Goal: Task Accomplishment & Management: Manage account settings

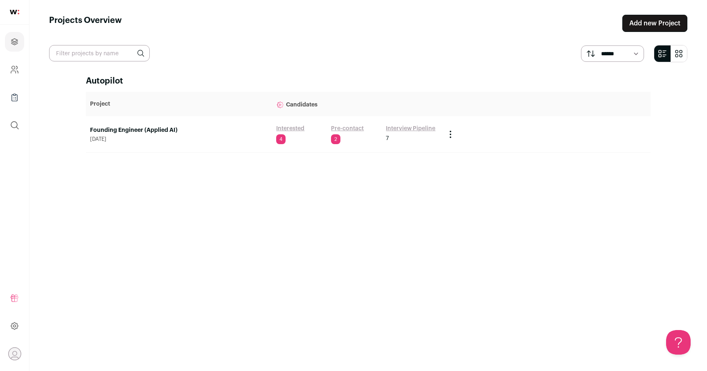
click at [122, 130] on link "Founding Engineer (Applied AI)" at bounding box center [179, 130] width 178 height 8
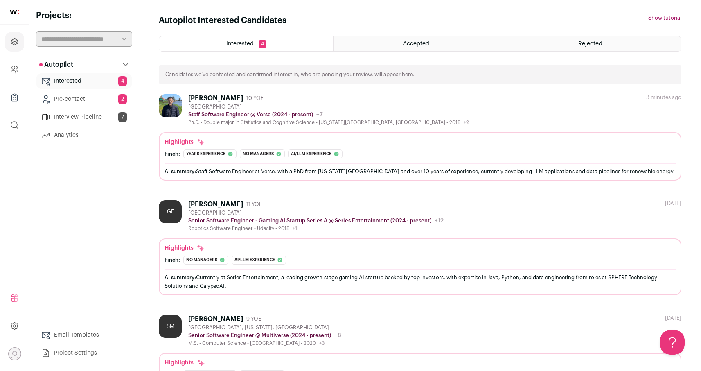
click at [112, 227] on div "Autopilot Autopilot Interested 4 Pre-contact 2 Interview Pipeline 7 Analytics" at bounding box center [84, 208] width 96 height 304
click at [105, 118] on link "Interview Pipeline 7" at bounding box center [84, 117] width 96 height 16
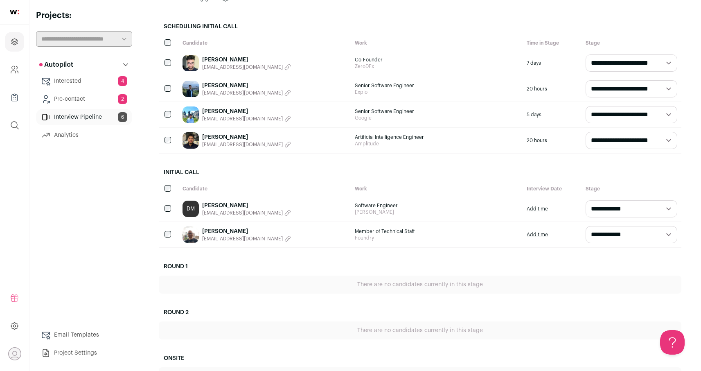
scroll to position [80, 0]
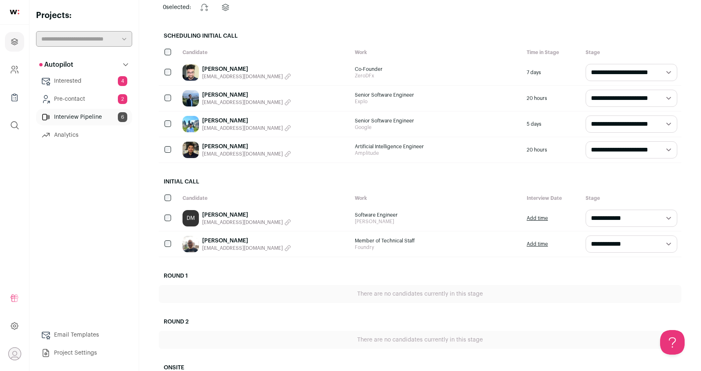
click at [223, 240] on link "[PERSON_NAME]" at bounding box center [246, 241] width 89 height 8
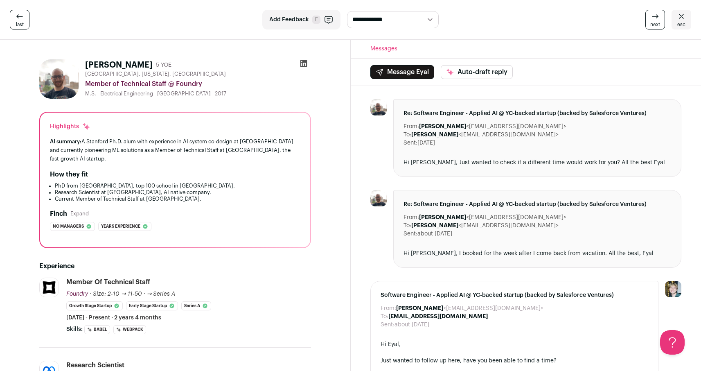
click at [303, 195] on div "Highlights AI summary: A Stanford Ph.D. alum with experience in AI system co-de…" at bounding box center [175, 180] width 270 height 135
click at [26, 20] on link "last" at bounding box center [20, 20] width 20 height 20
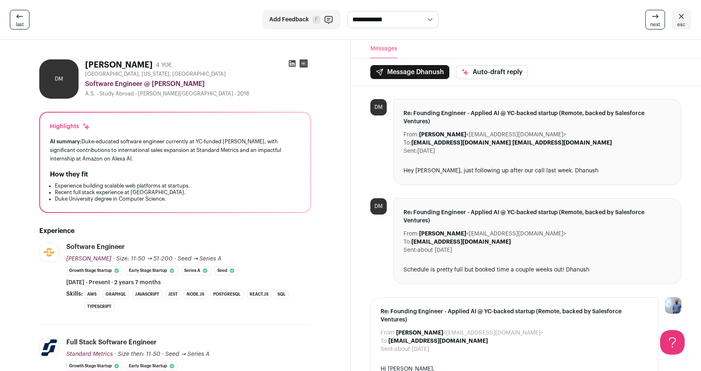
click at [452, 167] on div "Hey [PERSON_NAME], just following up after our call last week. Dhanush" at bounding box center [537, 171] width 268 height 8
click at [454, 167] on div "Hey [PERSON_NAME], just following up after our call last week. Dhanush" at bounding box center [537, 171] width 268 height 8
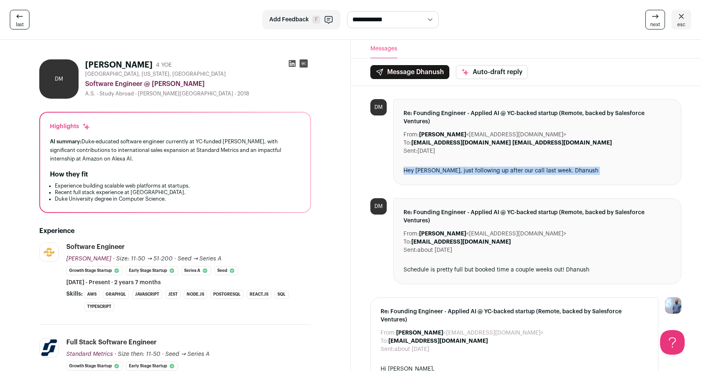
click at [454, 167] on div "Hey [PERSON_NAME], just following up after our call last week. Dhanush" at bounding box center [537, 171] width 268 height 8
click at [456, 167] on div "Hey [PERSON_NAME], just following up after our call last week. Dhanush" at bounding box center [537, 171] width 268 height 8
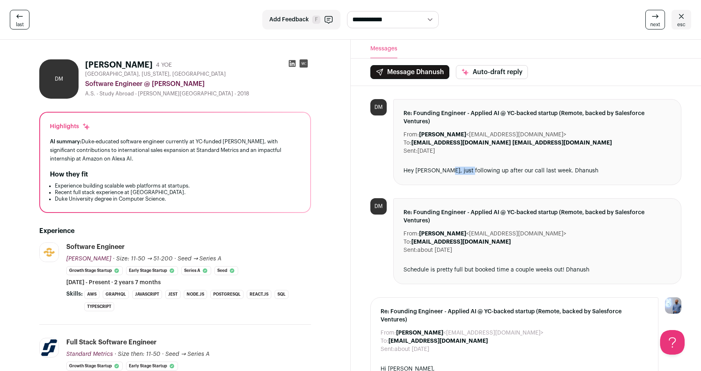
click at [456, 167] on div "Hey [PERSON_NAME], just following up after our call last week. Dhanush" at bounding box center [537, 171] width 268 height 8
click at [295, 66] on icon at bounding box center [291, 63] width 7 height 7
click at [268, 193] on li "Recent full stack experience at [GEOGRAPHIC_DATA]." at bounding box center [178, 192] width 246 height 7
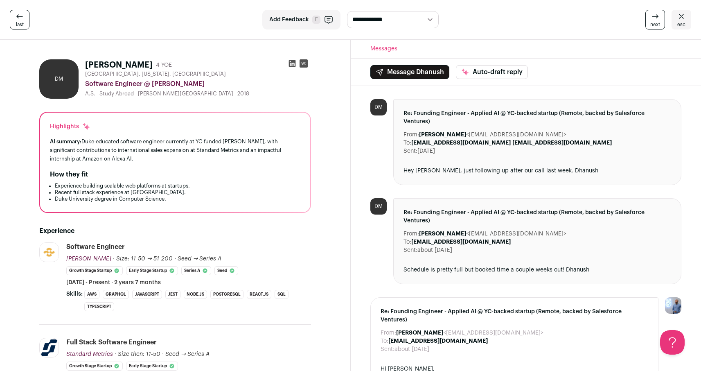
click at [241, 162] on div "AI summary: Duke-educated software engineer currently at YC-funded [PERSON_NAME…" at bounding box center [175, 150] width 250 height 26
click at [241, 161] on div "AI summary: Duke-educated software engineer currently at YC-funded [PERSON_NAME…" at bounding box center [175, 150] width 250 height 26
click at [243, 144] on div "AI summary: Duke-educated software engineer currently at YC-funded [PERSON_NAME…" at bounding box center [175, 150] width 250 height 26
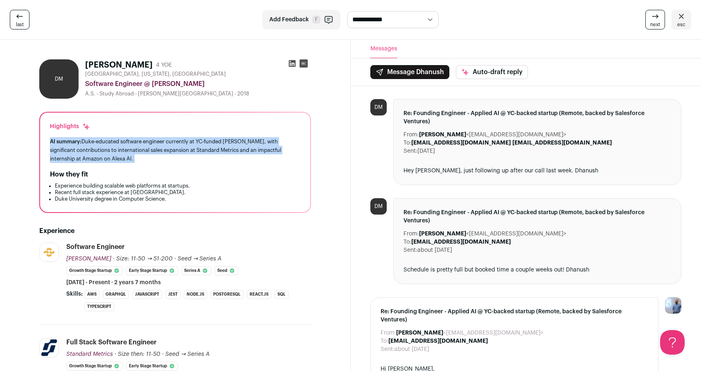
click at [243, 144] on div "AI summary: Duke-educated software engineer currently at YC-funded [PERSON_NAME…" at bounding box center [175, 150] width 250 height 26
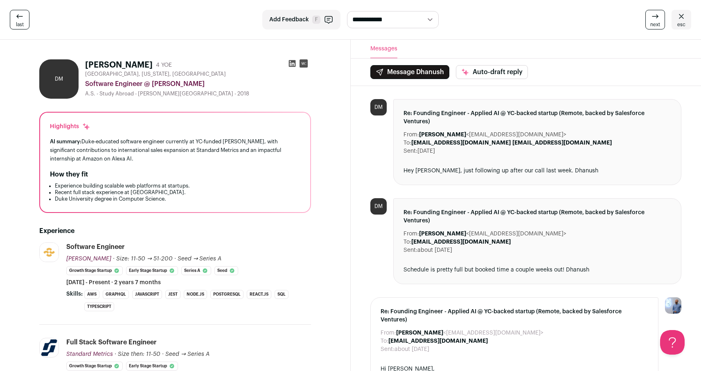
click at [223, 146] on div "AI summary: Duke-educated software engineer currently at YC-funded [PERSON_NAME…" at bounding box center [175, 150] width 250 height 26
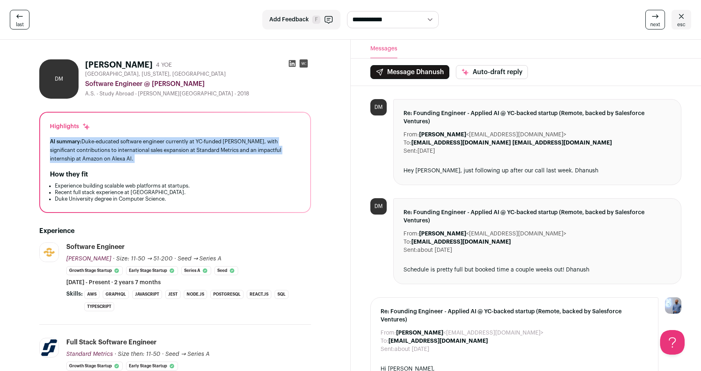
click at [223, 146] on div "AI summary: Duke-educated software engineer currently at YC-funded [PERSON_NAME…" at bounding box center [175, 150] width 250 height 26
click at [228, 147] on div "AI summary: Duke-educated software engineer currently at YC-funded [PERSON_NAME…" at bounding box center [175, 150] width 250 height 26
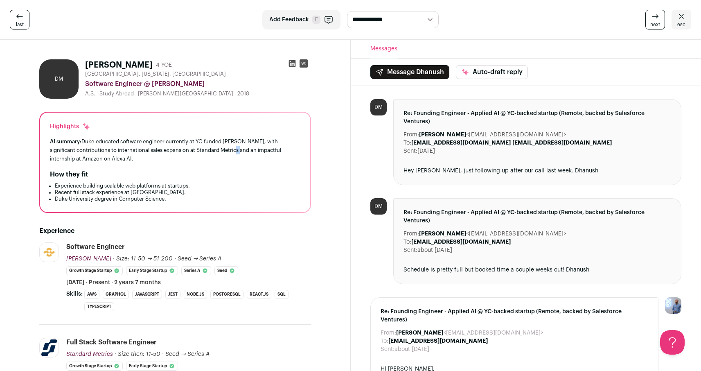
click at [228, 147] on div "AI summary: Duke-educated software engineer currently at YC-funded [PERSON_NAME…" at bounding box center [175, 150] width 250 height 26
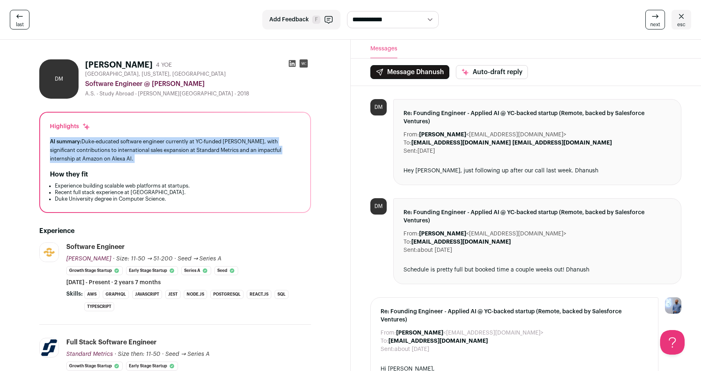
click at [228, 147] on div "AI summary: Duke-educated software engineer currently at YC-funded [PERSON_NAME…" at bounding box center [175, 150] width 250 height 26
click at [223, 147] on div "AI summary: Duke-educated software engineer currently at YC-funded [PERSON_NAME…" at bounding box center [175, 150] width 250 height 26
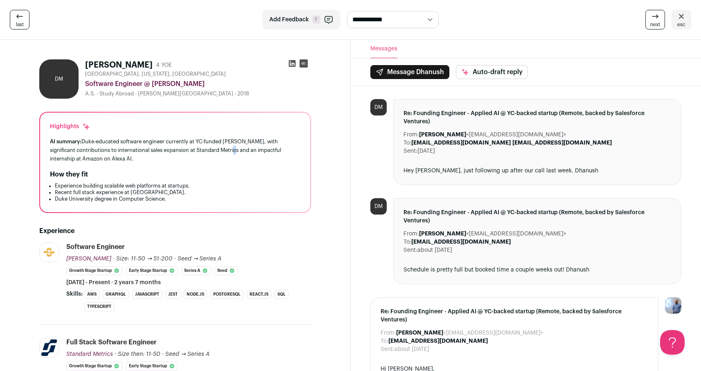
click at [223, 147] on div "AI summary: Duke-educated software engineer currently at YC-funded [PERSON_NAME…" at bounding box center [175, 150] width 250 height 26
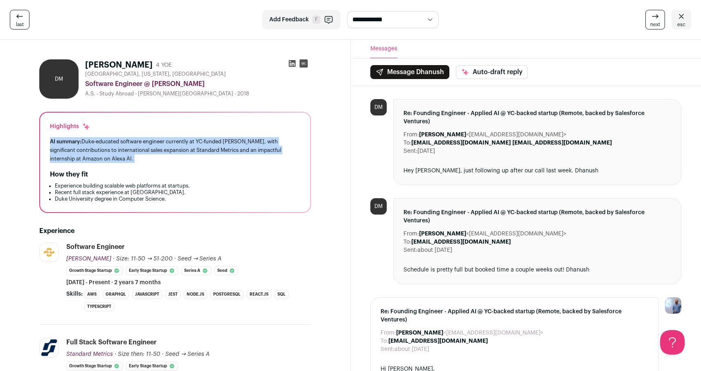
click at [223, 147] on div "AI summary: Duke-educated software engineer currently at YC-funded [PERSON_NAME…" at bounding box center [175, 150] width 250 height 26
click at [218, 151] on div "AI summary: Duke-educated software engineer currently at YC-funded [PERSON_NAME…" at bounding box center [175, 150] width 250 height 26
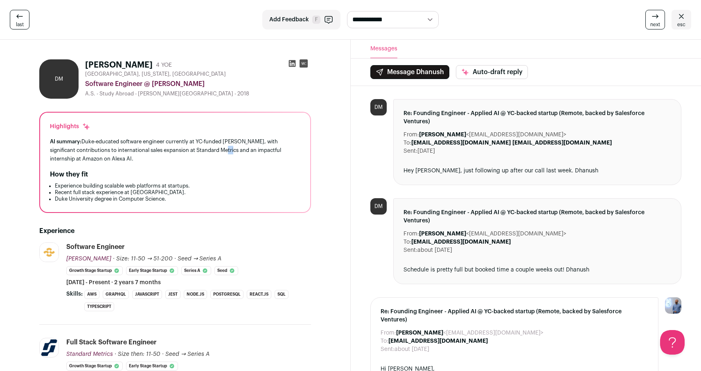
click at [218, 151] on div "AI summary: Duke-educated software engineer currently at YC-funded [PERSON_NAME…" at bounding box center [175, 150] width 250 height 26
click at [209, 154] on div "AI summary: Duke-educated software engineer currently at YC-funded [PERSON_NAME…" at bounding box center [175, 150] width 250 height 26
click at [188, 161] on div "AI summary: Duke-educated software engineer currently at YC-funded [PERSON_NAME…" at bounding box center [175, 150] width 250 height 26
drag, startPoint x: 134, startPoint y: 161, endPoint x: 74, endPoint y: 147, distance: 62.1
click at [74, 147] on div "AI summary: Duke-educated software engineer currently at YC-funded [PERSON_NAME…" at bounding box center [175, 150] width 250 height 26
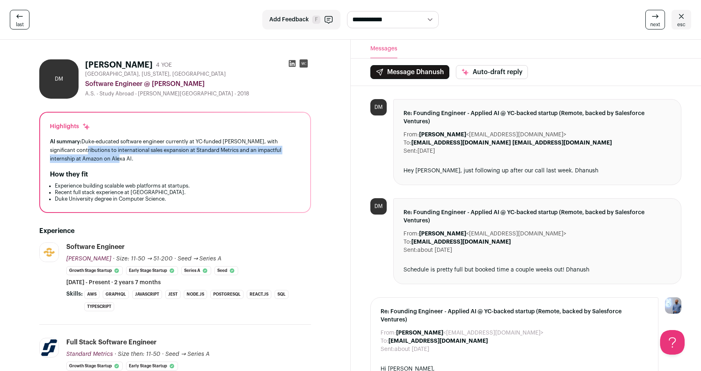
click at [107, 158] on div "AI summary: Duke-educated software engineer currently at YC-funded [PERSON_NAME…" at bounding box center [175, 150] width 250 height 26
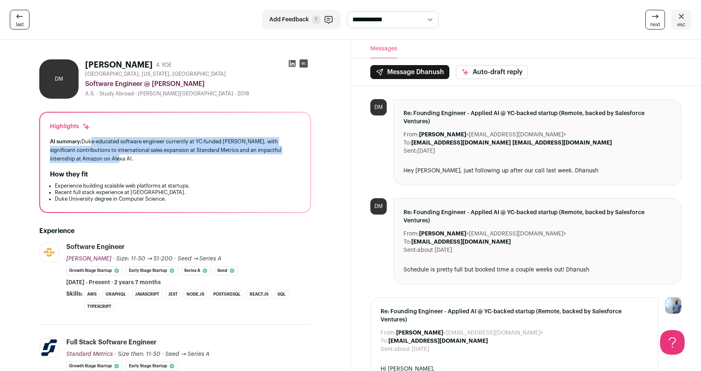
drag, startPoint x: 104, startPoint y: 159, endPoint x: 89, endPoint y: 144, distance: 21.4
click at [89, 143] on div "AI summary: Duke-educated software engineer currently at YC-funded [PERSON_NAME…" at bounding box center [175, 150] width 250 height 26
click at [89, 144] on div "AI summary: Duke-educated software engineer currently at YC-funded [PERSON_NAME…" at bounding box center [175, 150] width 250 height 26
drag, startPoint x: 83, startPoint y: 140, endPoint x: 106, endPoint y: 155, distance: 26.9
click at [104, 154] on div "AI summary: Duke-educated software engineer currently at YC-funded [PERSON_NAME…" at bounding box center [175, 150] width 250 height 26
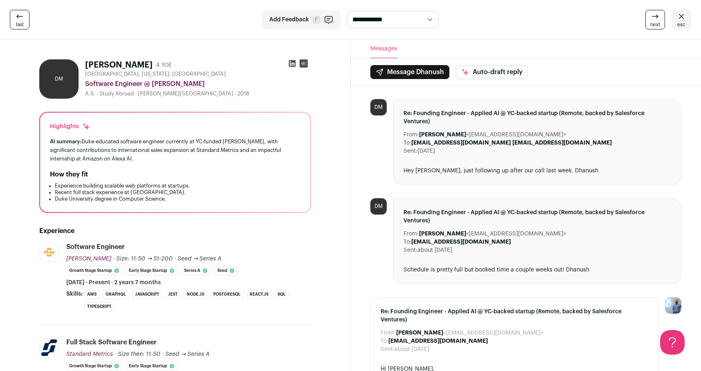
click at [106, 155] on div "AI summary: Duke-educated software engineer currently at YC-funded [PERSON_NAME…" at bounding box center [175, 150] width 250 height 26
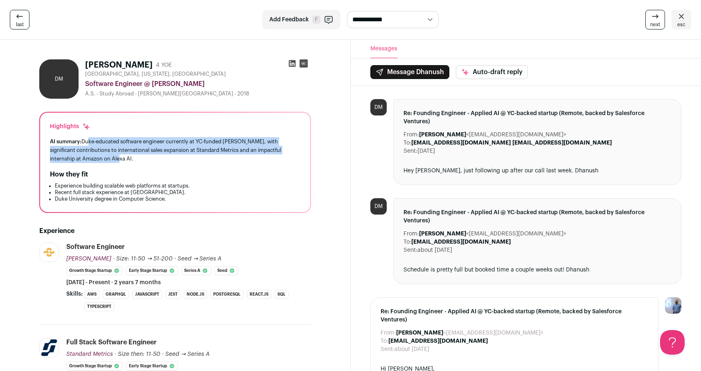
drag, startPoint x: 104, startPoint y: 160, endPoint x: 86, endPoint y: 144, distance: 23.2
click at [87, 144] on div "AI summary: Duke-educated software engineer currently at YC-funded [PERSON_NAME…" at bounding box center [175, 150] width 250 height 26
click at [86, 144] on div "AI summary: Duke-educated software engineer currently at YC-funded [PERSON_NAME…" at bounding box center [175, 150] width 250 height 26
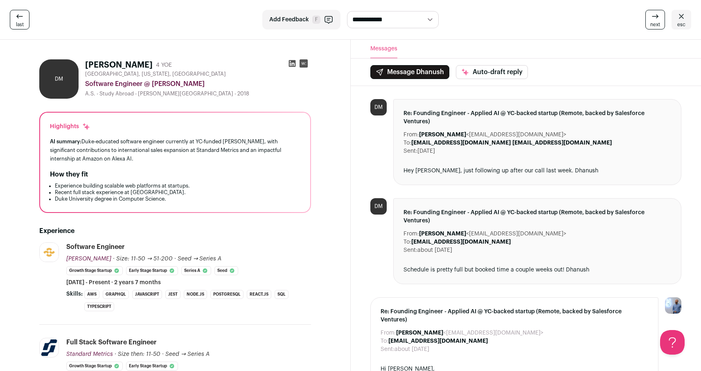
click at [20, 19] on icon at bounding box center [20, 16] width 10 height 10
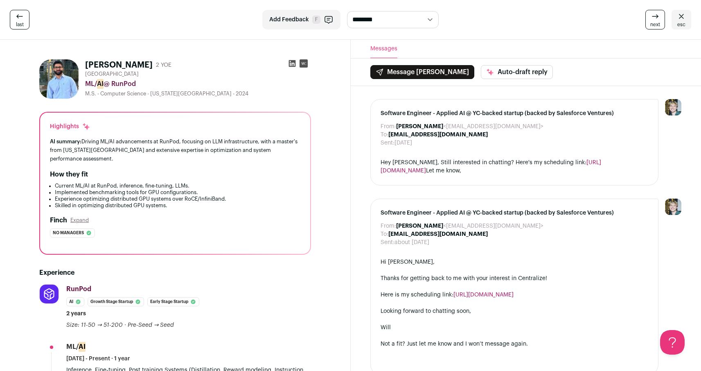
click at [17, 16] on icon at bounding box center [19, 16] width 6 height 4
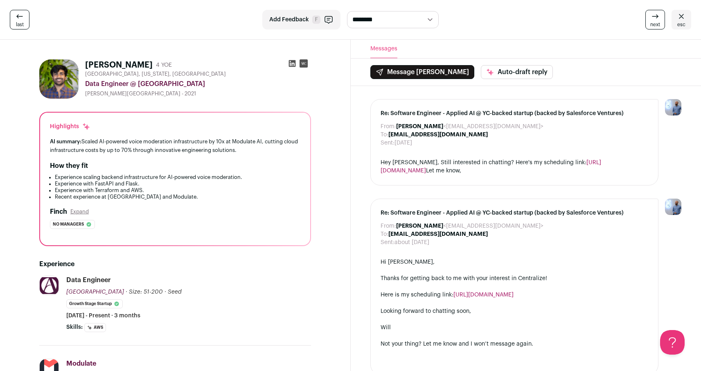
click at [260, 226] on div "No managers The profile headline and experience summaries indicate individual c…" at bounding box center [175, 224] width 250 height 9
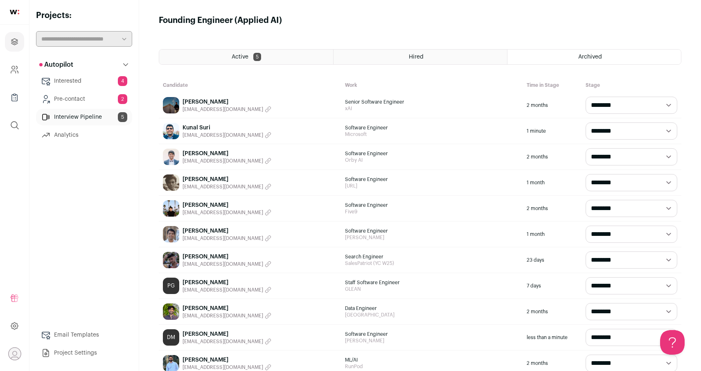
click at [74, 122] on link "Interview Pipeline 5" at bounding box center [84, 117] width 96 height 16
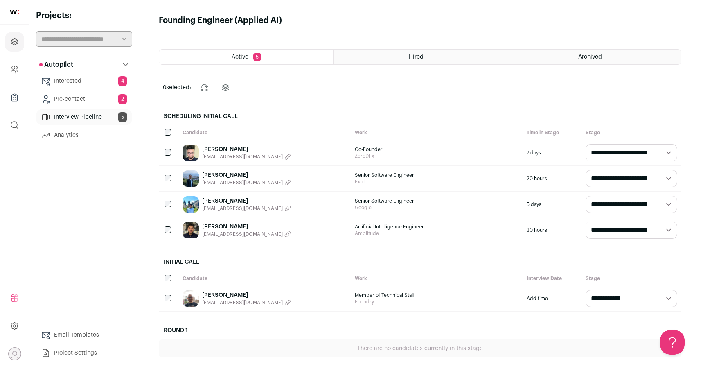
click at [409, 60] on div "Hired" at bounding box center [419, 57] width 173 height 15
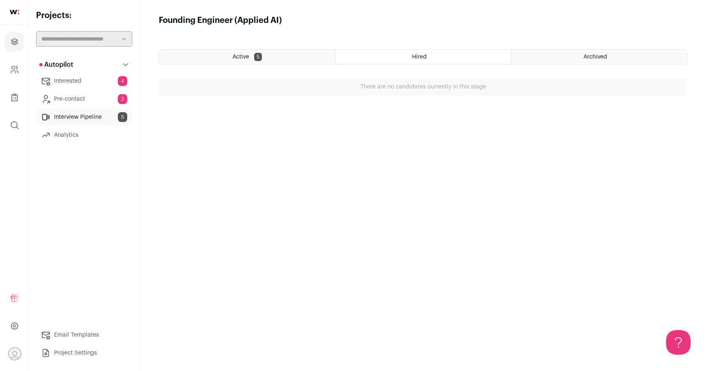
click at [300, 56] on div "Active 5" at bounding box center [247, 57] width 176 height 15
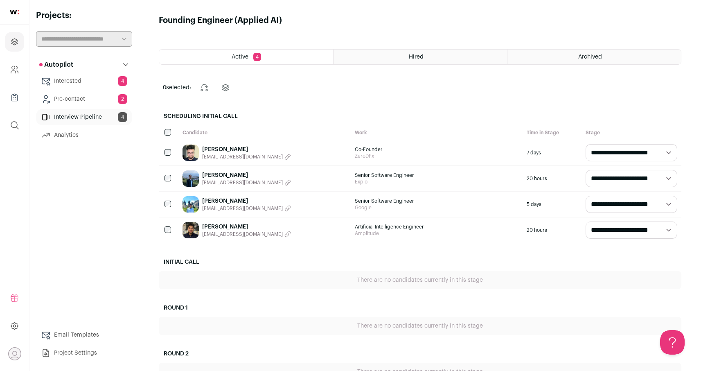
click at [126, 237] on div "Autopilot Autopilot Interested 4 Pre-contact 2 Interview Pipeline 4 Analytics" at bounding box center [84, 208] width 96 height 304
click at [214, 204] on link "[PERSON_NAME]" at bounding box center [246, 201] width 89 height 8
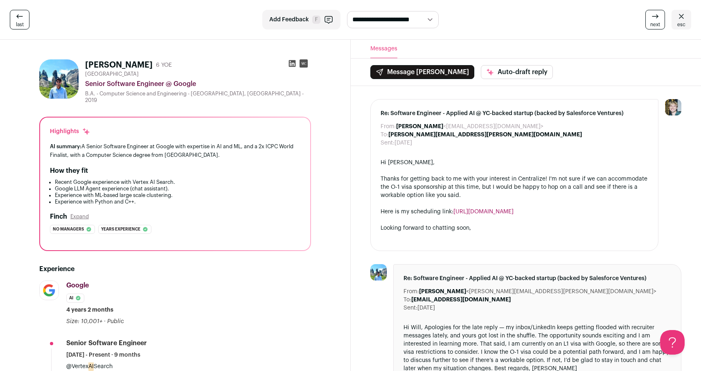
click at [74, 92] on img at bounding box center [58, 78] width 39 height 39
click at [288, 161] on div "Highlights AI summary: A Senior Software Engineer at Google with expertise in A…" at bounding box center [175, 183] width 270 height 133
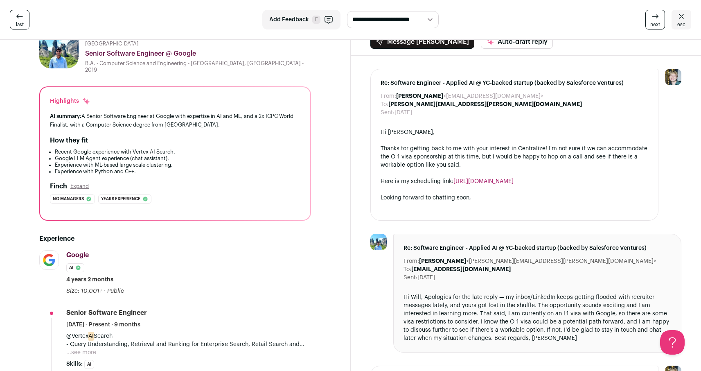
scroll to position [56, 0]
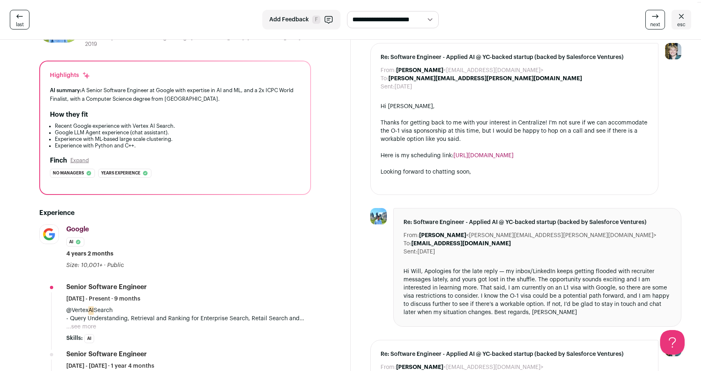
click at [293, 160] on div "[PERSON_NAME] Expand" at bounding box center [175, 160] width 250 height 10
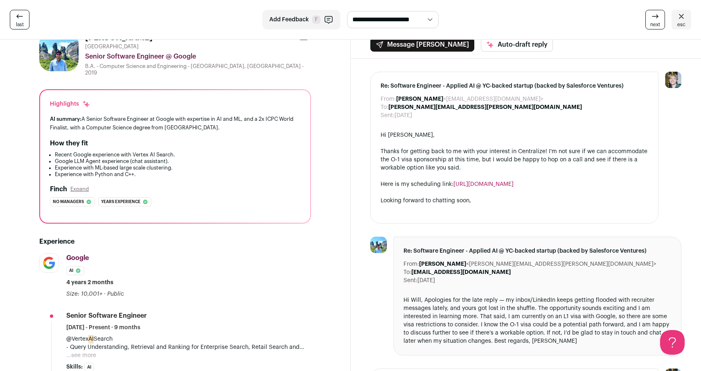
scroll to position [8, 0]
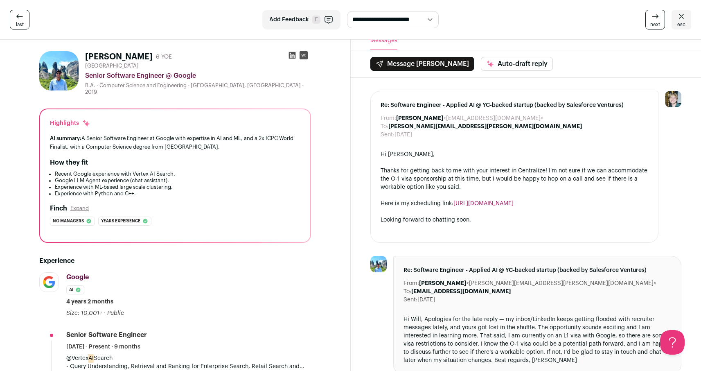
click at [281, 173] on li "Recent Google experience with Vertex AI Search." at bounding box center [178, 174] width 246 height 7
click at [18, 22] on span "last" at bounding box center [20, 24] width 8 height 7
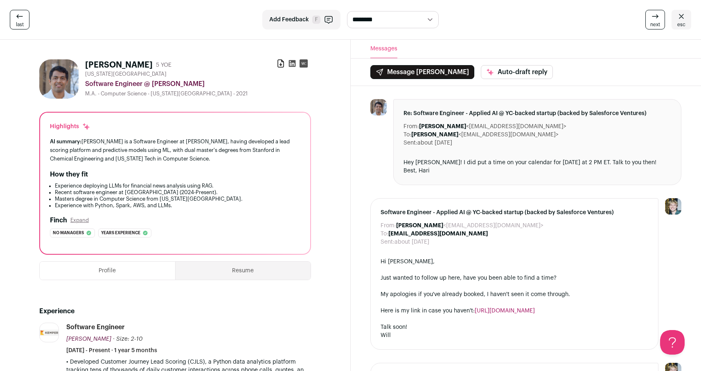
click at [683, 19] on icon at bounding box center [681, 16] width 10 height 10
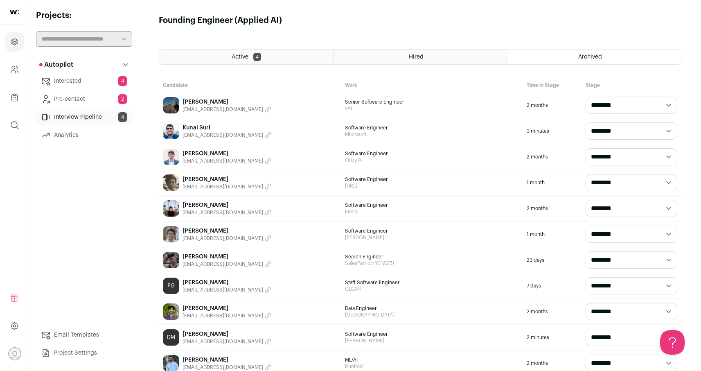
click at [100, 125] on ul "Interested 4 Pre-contact 2 Interview Pipeline 4 Analytics" at bounding box center [84, 108] width 96 height 70
click at [96, 119] on link "Interview Pipeline 4" at bounding box center [84, 117] width 96 height 16
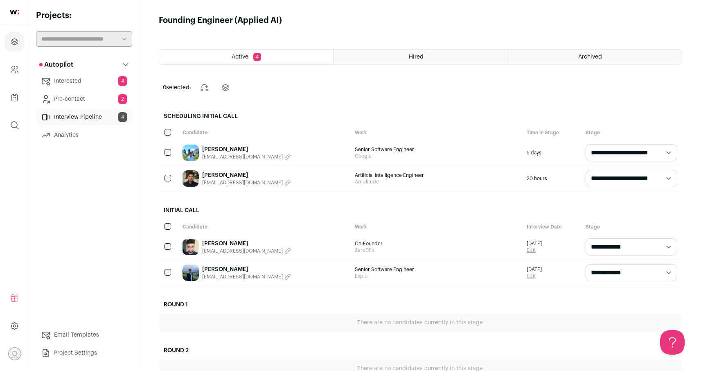
click at [219, 178] on link "[PERSON_NAME]" at bounding box center [246, 175] width 89 height 8
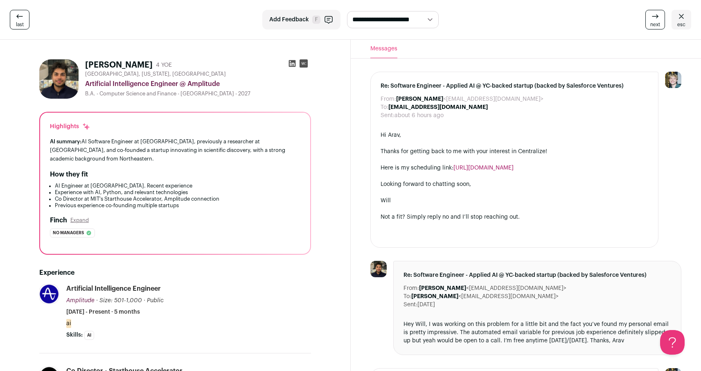
click at [206, 179] on div "How they fit" at bounding box center [175, 174] width 250 height 10
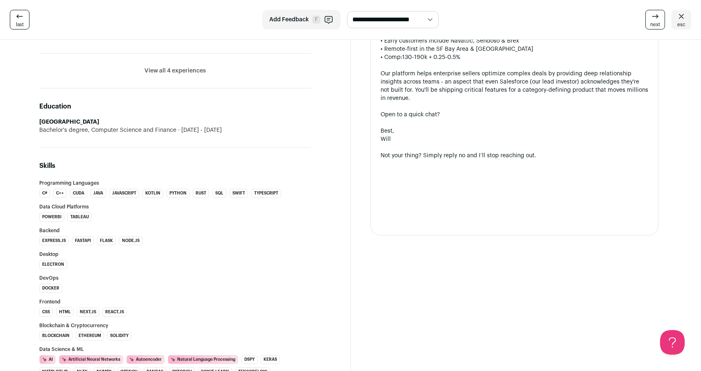
scroll to position [351, 0]
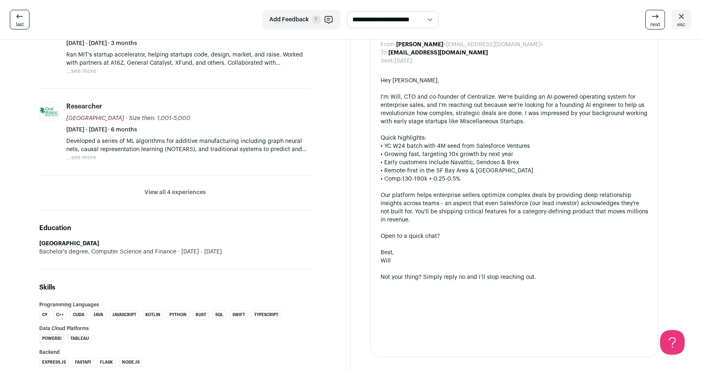
click at [183, 192] on button "View all 4 experiences" at bounding box center [174, 192] width 61 height 8
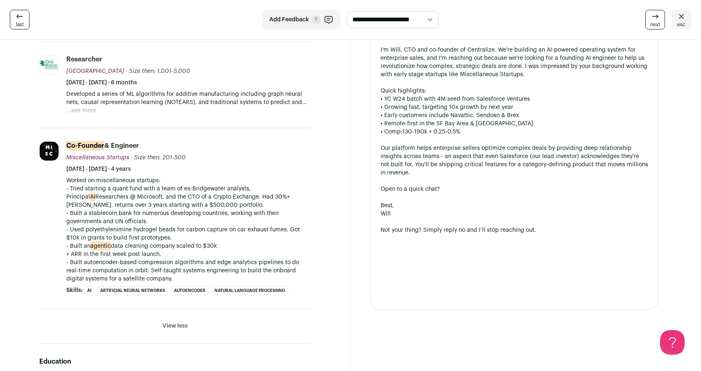
click at [302, 217] on p "- Built a stablecoin bank for numerous developing countries, working with their…" at bounding box center [188, 217] width 245 height 16
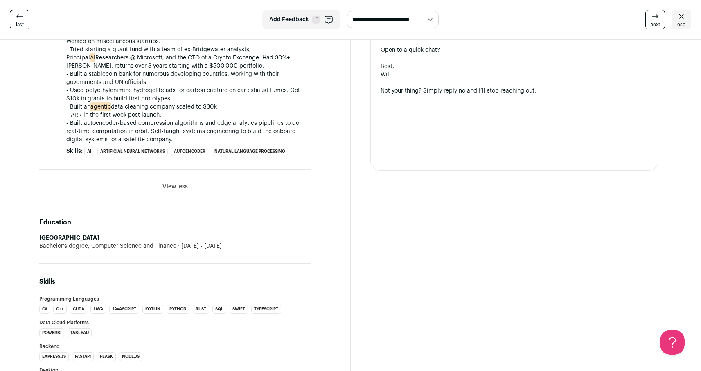
scroll to position [554, 0]
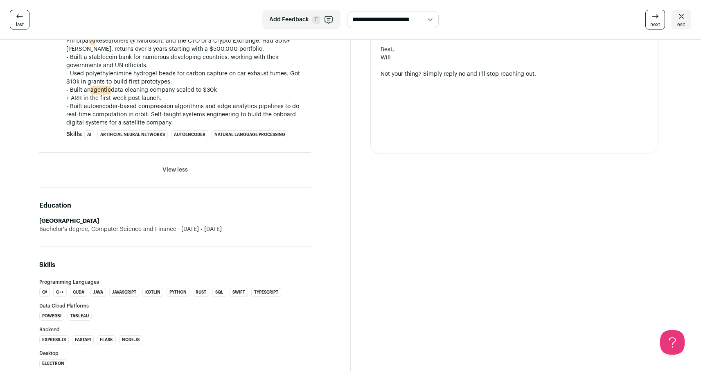
click at [374, 222] on div "Messages Re: Software Engineer - Applied AI @ YC-backed startup (backed by Sale…" at bounding box center [526, 283] width 351 height 1595
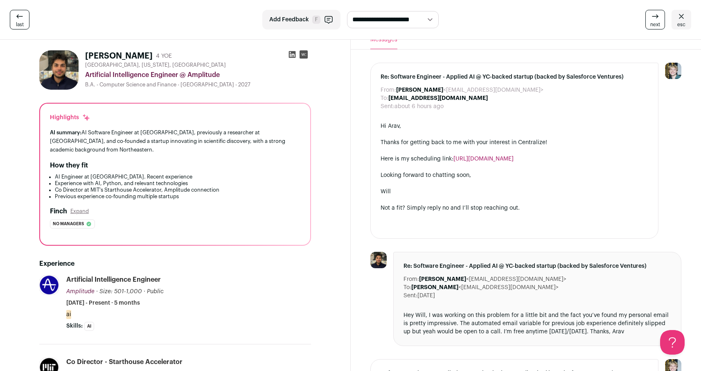
scroll to position [0, 0]
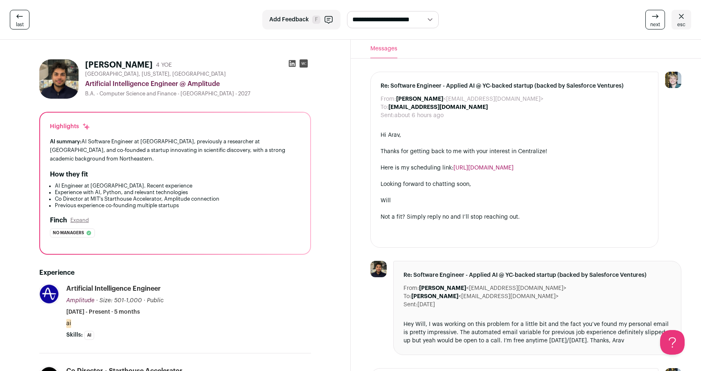
click at [290, 64] on icon at bounding box center [292, 63] width 8 height 8
click at [227, 184] on li "AI Engineer at [GEOGRAPHIC_DATA]. Recent experience" at bounding box center [178, 185] width 246 height 7
click at [194, 198] on li "Co Director at MIT's Starthouse Accelerator, Amplitude connection" at bounding box center [178, 199] width 246 height 7
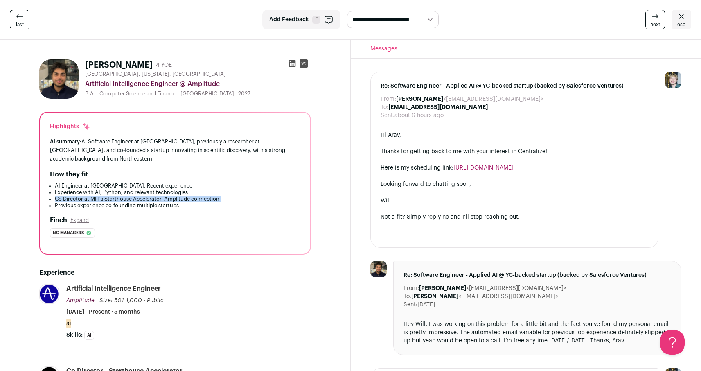
click at [194, 198] on li "Co Director at MIT's Starthouse Accelerator, Amplitude connection" at bounding box center [178, 199] width 246 height 7
click at [179, 204] on li "Previous experience co-founding multiple startups" at bounding box center [178, 205] width 246 height 7
click at [178, 204] on li "Previous experience co-founding multiple startups" at bounding box center [178, 205] width 246 height 7
click at [178, 205] on li "Previous experience co-founding multiple startups" at bounding box center [178, 205] width 246 height 7
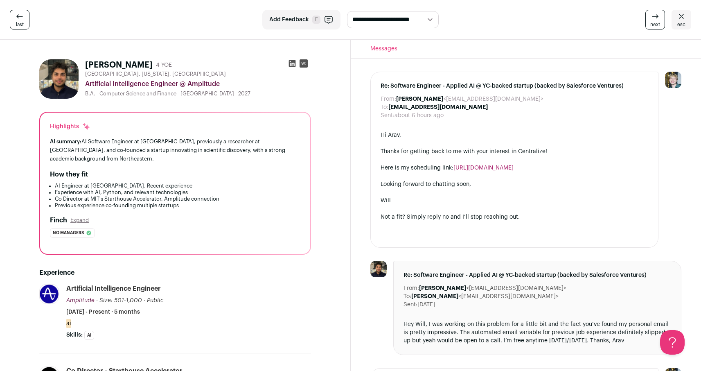
click at [169, 205] on li "Previous experience co-founding multiple startups" at bounding box center [178, 205] width 246 height 7
click at [168, 205] on li "Previous experience co-founding multiple startups" at bounding box center [178, 205] width 246 height 7
click at [176, 203] on li "Previous experience co-founding multiple startups" at bounding box center [178, 205] width 246 height 7
click at [182, 204] on li "Previous experience co-founding multiple startups" at bounding box center [178, 205] width 246 height 7
click at [570, 30] on div "**********" at bounding box center [350, 20] width 701 height 40
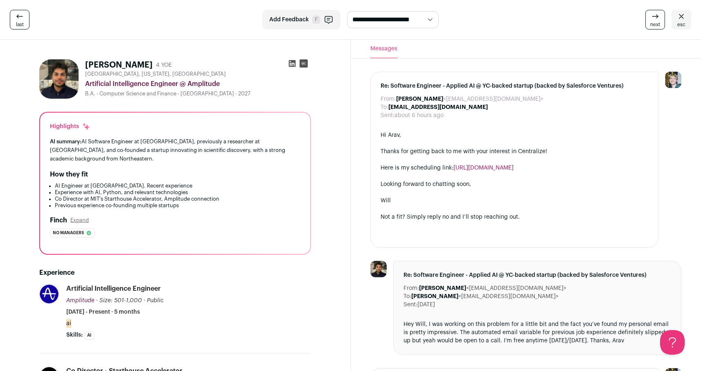
click at [550, 17] on div "next esc" at bounding box center [577, 20] width 227 height 20
click at [532, 22] on div "next esc" at bounding box center [577, 20] width 227 height 20
click at [677, 24] on span "esc" at bounding box center [681, 24] width 8 height 7
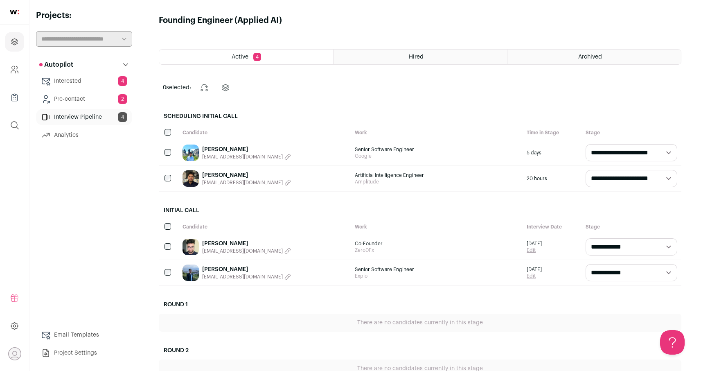
click at [234, 244] on link "[PERSON_NAME]" at bounding box center [246, 243] width 89 height 8
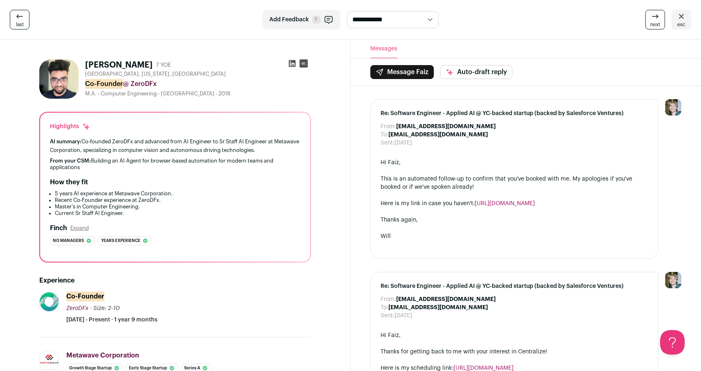
click at [68, 71] on img at bounding box center [58, 78] width 39 height 39
click at [293, 65] on icon at bounding box center [292, 63] width 8 height 8
click at [204, 127] on div "Highlights" at bounding box center [175, 126] width 250 height 8
click at [19, 23] on span "last" at bounding box center [20, 24] width 8 height 7
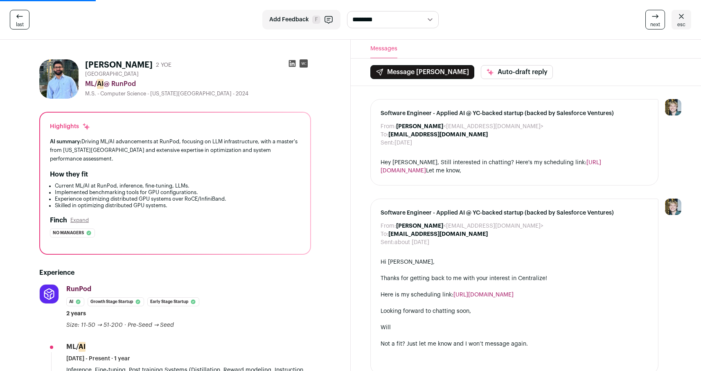
click at [682, 20] on icon at bounding box center [681, 16] width 10 height 10
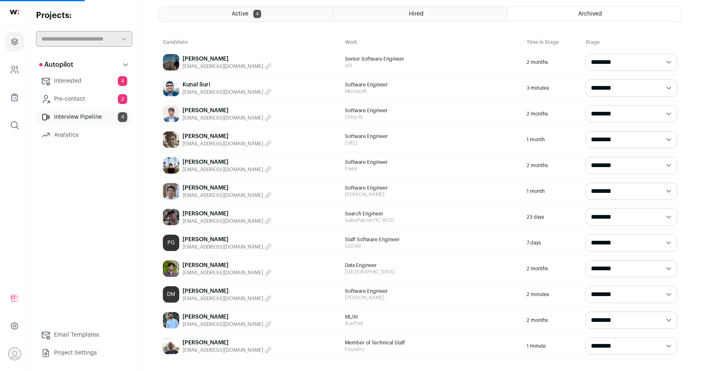
scroll to position [46, 0]
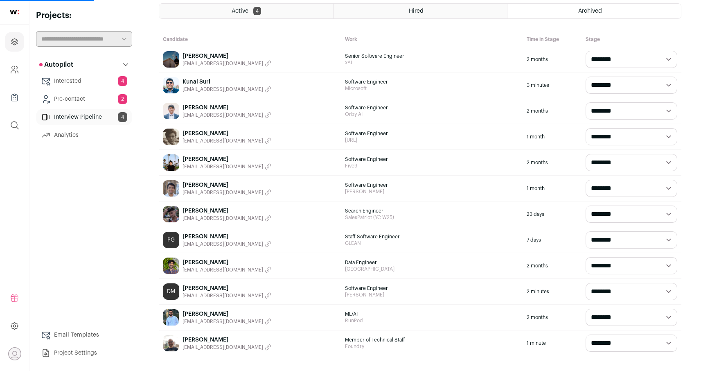
click at [113, 113] on link "Interview Pipeline 4" at bounding box center [84, 117] width 96 height 16
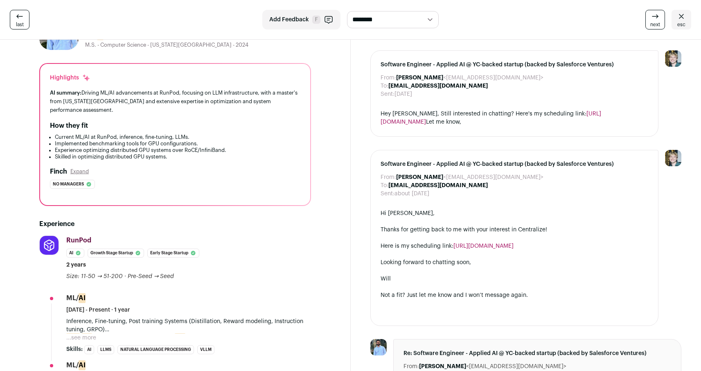
scroll to position [49, 0]
click at [300, 145] on li "Implemented benchmarking tools for GPU configurations." at bounding box center [178, 143] width 246 height 7
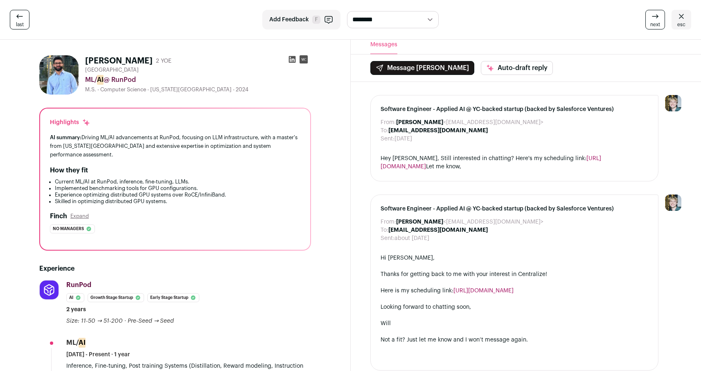
scroll to position [0, 0]
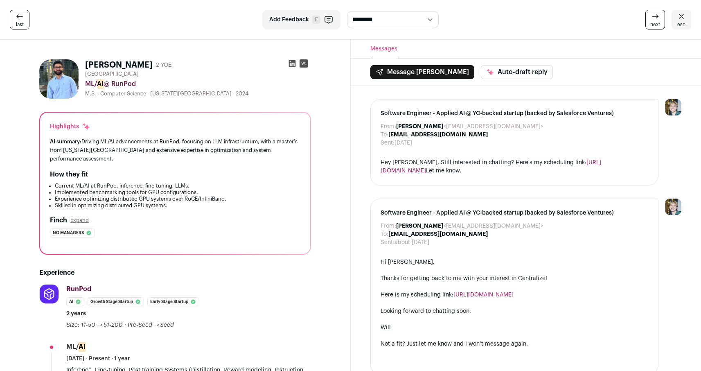
click at [23, 21] on span "last" at bounding box center [20, 24] width 8 height 7
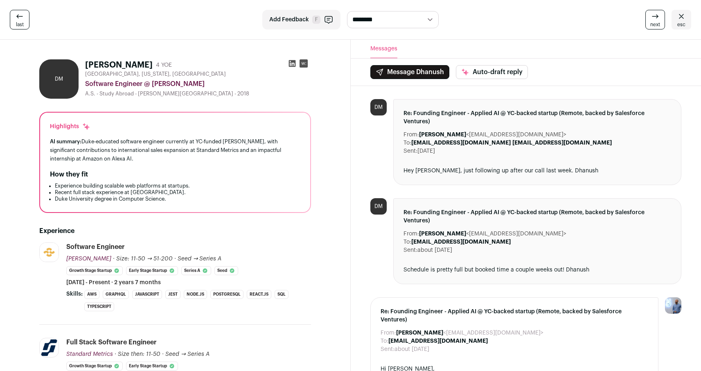
click at [686, 20] on link "esc" at bounding box center [681, 20] width 20 height 20
